Goal: Task Accomplishment & Management: Use online tool/utility

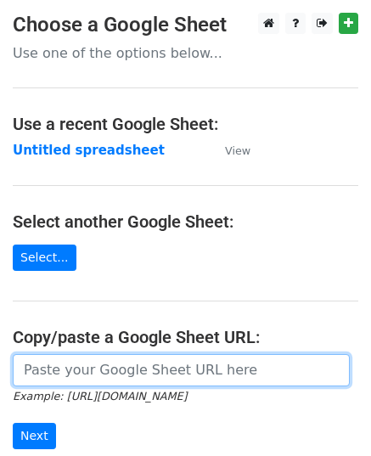
click at [85, 371] on input "url" at bounding box center [181, 370] width 337 height 32
paste input "https://docs.google.com/spreadsheets/d/1BTJMEKwxUn02gJjA4riOh0NeDGWdyvqDREc3gfd…"
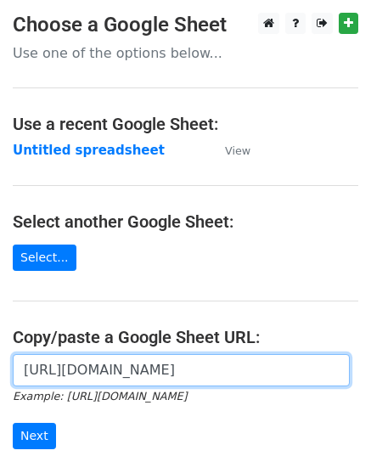
scroll to position [0, 510]
type input "https://docs.google.com/spreadsheets/d/1BTJMEKwxUn02gJjA4riOh0NeDGWdyvqDREc3gfd…"
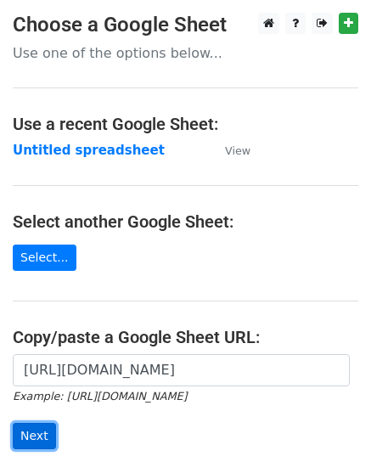
scroll to position [0, 0]
click at [36, 423] on input "Next" at bounding box center [34, 436] width 43 height 26
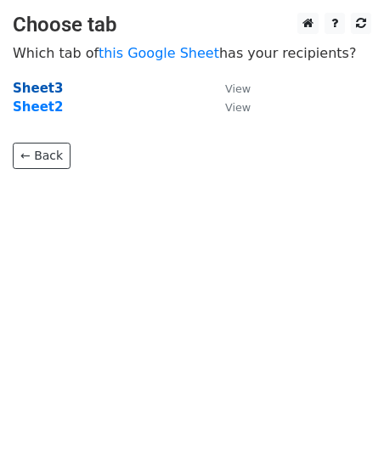
click at [39, 89] on strong "Sheet3" at bounding box center [38, 88] width 50 height 15
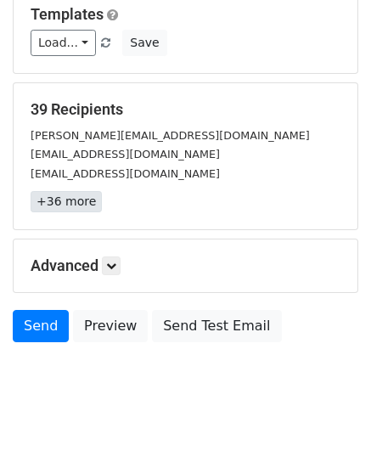
scroll to position [200, 0]
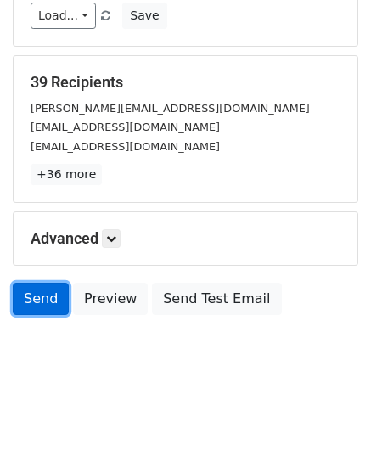
click at [32, 296] on link "Send" at bounding box center [41, 299] width 56 height 32
